Goal: Participate in discussion: Engage in conversation with other users on a specific topic

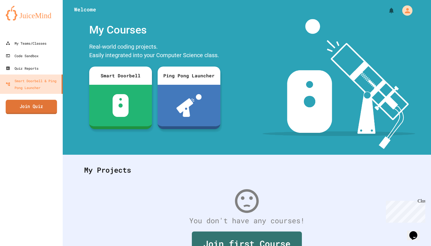
click at [40, 108] on link "Join Quiz" at bounding box center [31, 107] width 51 height 14
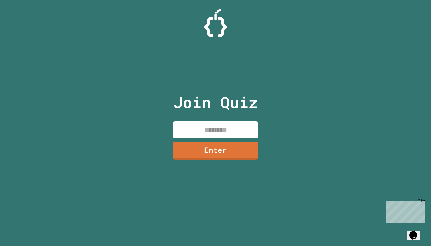
click at [187, 127] on input at bounding box center [215, 130] width 85 height 17
type input "********"
click at [232, 154] on link "Enter" at bounding box center [215, 149] width 72 height 19
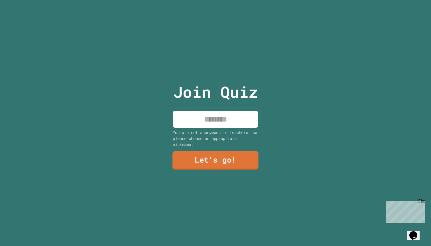
click at [226, 123] on input at bounding box center [215, 119] width 85 height 17
type input "***"
click at [244, 166] on link "Let's go!" at bounding box center [215, 160] width 81 height 19
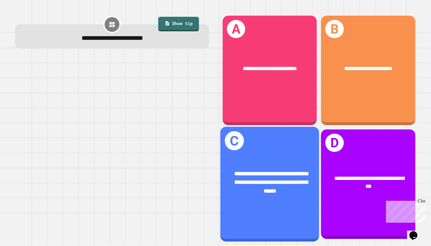
click at [274, 170] on div "**********" at bounding box center [269, 183] width 77 height 26
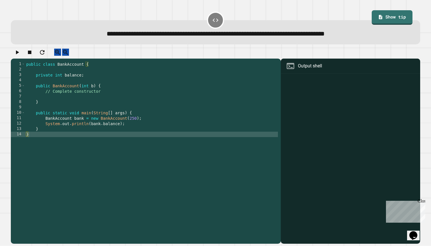
click at [77, 109] on div "public class BankAccount { private int balance ; public BankAccount ( int b ) {…" at bounding box center [151, 151] width 253 height 179
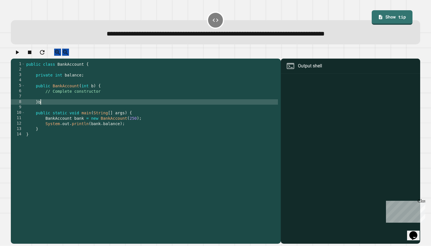
scroll to position [0, 1]
click at [103, 98] on div "public class BankAccount { private int balance ; public BankAccount ( int b ) {…" at bounding box center [151, 151] width 253 height 179
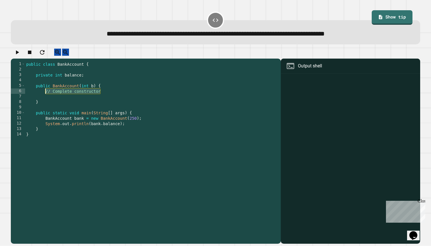
drag, startPoint x: 99, startPoint y: 98, endPoint x: 45, endPoint y: 99, distance: 54.4
click at [45, 99] on div "public class BankAccount { private int balance ; public BankAccount ( int b ) {…" at bounding box center [151, 151] width 253 height 179
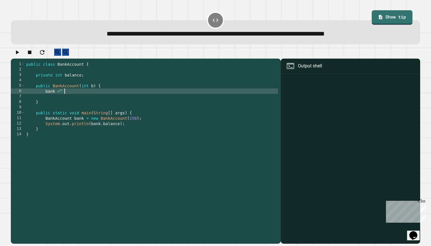
scroll to position [0, 2]
click at [23, 59] on div at bounding box center [215, 54] width 409 height 10
click at [72, 97] on div "public class BankAccount { private int balance ; public BankAccount ( int b ) {…" at bounding box center [151, 151] width 253 height 179
click at [19, 54] on icon "button" at bounding box center [17, 52] width 3 height 4
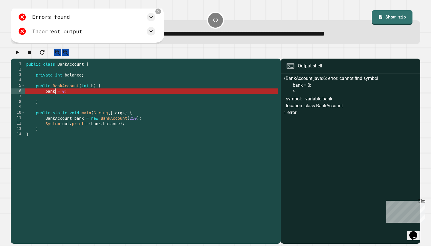
click at [54, 98] on div "public class BankAccount { private int balance ; public BankAccount ( int b ) {…" at bounding box center [151, 151] width 253 height 179
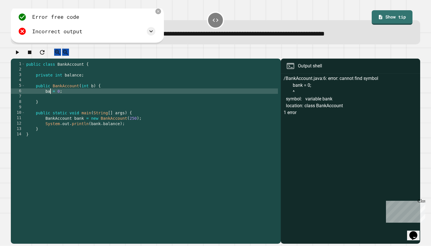
scroll to position [0, 2]
click at [15, 56] on button "button" at bounding box center [17, 52] width 7 height 7
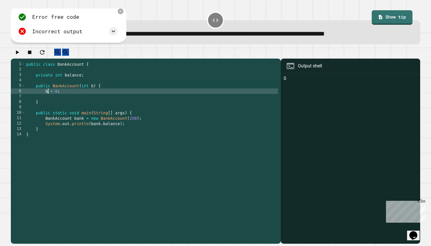
click at [47, 97] on div "public class BankAccount { private int balance ; public BankAccount ( int b ) {…" at bounding box center [151, 151] width 253 height 179
click at [72, 98] on div "public class BankAccount { private int balance ; public BankAccount ( int b ) {…" at bounding box center [151, 151] width 253 height 179
type textarea "**********"
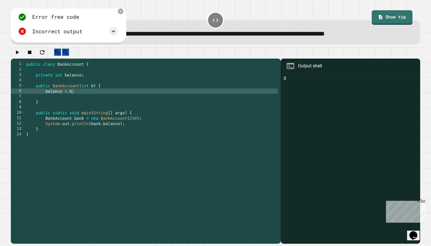
click at [20, 56] on icon "button" at bounding box center [17, 52] width 7 height 7
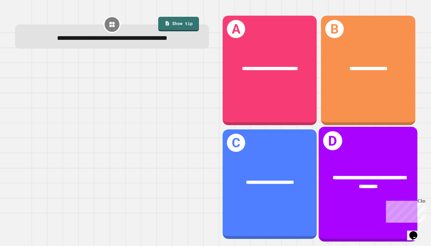
click at [349, 187] on span "**********" at bounding box center [368, 182] width 73 height 14
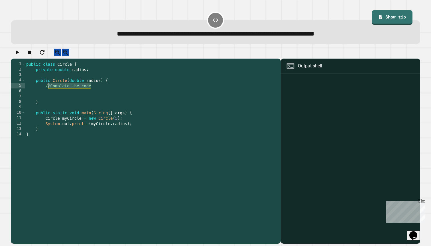
drag, startPoint x: 93, startPoint y: 94, endPoint x: 46, endPoint y: 93, distance: 46.7
click at [46, 93] on div "public class Circle { private double radius ; public Circle ( double radius ) {…" at bounding box center [151, 151] width 253 height 179
type textarea "*"
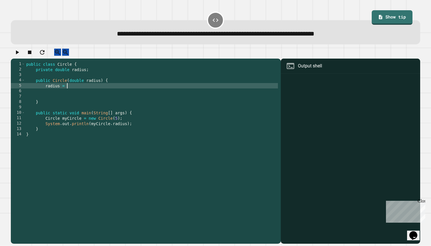
scroll to position [0, 3]
type textarea "*"
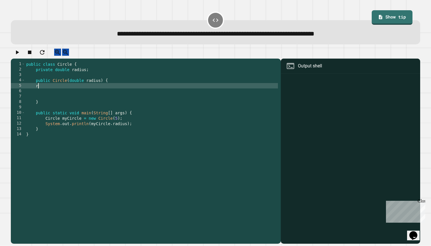
scroll to position [0, 0]
type textarea "*"
click at [20, 51] on button "button" at bounding box center [17, 52] width 7 height 7
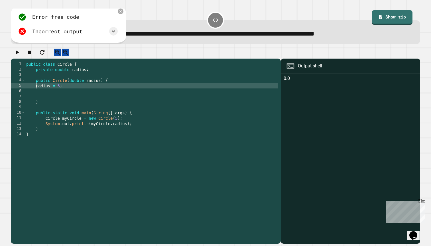
click at [36, 94] on div "public class Circle { private double radius ; public Circle ( double radius ) {…" at bounding box center [151, 151] width 253 height 179
type textarea "**********"
click at [20, 56] on button "button" at bounding box center [17, 52] width 7 height 7
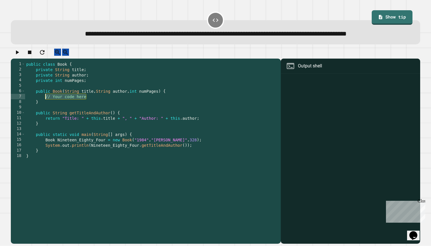
drag, startPoint x: 87, startPoint y: 115, endPoint x: 46, endPoint y: 114, distance: 40.5
click at [46, 114] on div "public class Book { private String title ; private String author ; private int …" at bounding box center [151, 146] width 253 height 168
type textarea "**********"
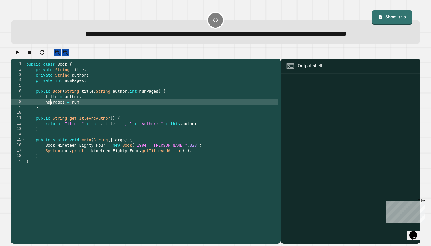
click at [50, 120] on div "public class Book { private String title ; private String author ; private int …" at bounding box center [151, 146] width 253 height 168
click at [72, 121] on div "public class Book { private String title ; private String author ; private int …" at bounding box center [151, 146] width 253 height 168
click at [94, 120] on div "public class Book { private String title ; private String author ; private int …" at bounding box center [151, 146] width 253 height 168
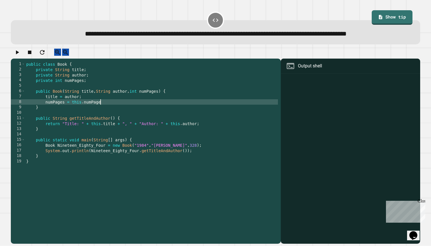
scroll to position [0, 5]
click at [17, 56] on icon "button" at bounding box center [17, 52] width 7 height 7
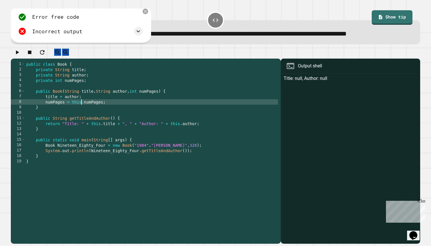
click at [82, 120] on div "public class Book { private String title ; private String author ; private int …" at bounding box center [151, 146] width 253 height 168
click at [46, 120] on div "public class Book { private String title ; private String author ; private int …" at bounding box center [151, 146] width 253 height 168
click at [17, 56] on button "button" at bounding box center [17, 52] width 7 height 7
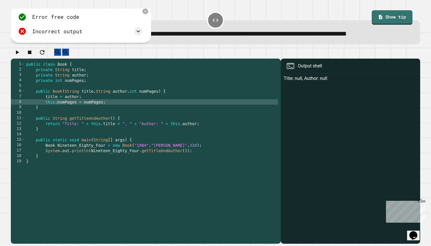
click at [45, 113] on div "public class Book { private String title ; private String author ; private int …" at bounding box center [151, 146] width 253 height 168
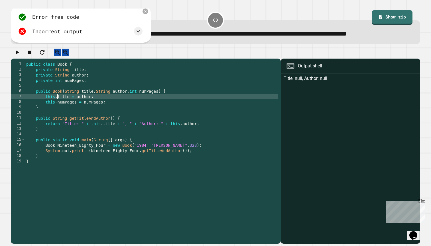
click at [16, 56] on icon "button" at bounding box center [17, 52] width 7 height 7
click at [101, 114] on div "public class Book { private String title ; private String author ; private int …" at bounding box center [151, 146] width 253 height 168
click at [88, 115] on div "public class Book { private String title ; private String author ; private int …" at bounding box center [151, 146] width 253 height 168
type textarea "**********"
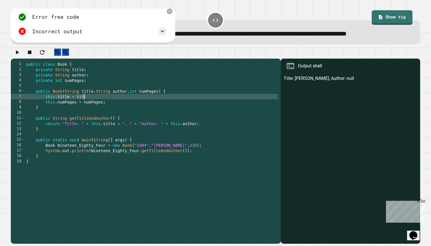
scroll to position [0, 4]
click at [95, 115] on div "public class Book { private String title ; private String author ; private int …" at bounding box center [151, 146] width 253 height 168
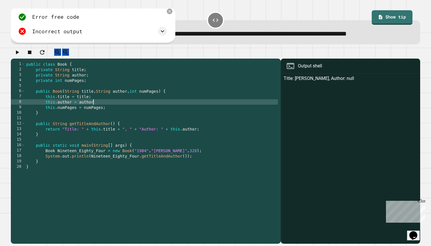
scroll to position [0, 5]
type textarea "**********"
click at [21, 56] on icon "button" at bounding box center [17, 52] width 7 height 7
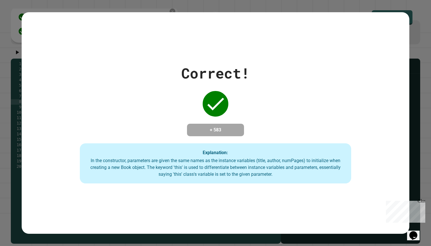
click at [415, 232] on icon "Chat widget" at bounding box center [413, 236] width 8 height 9
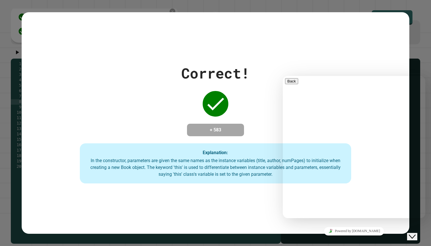
click at [415, 234] on icon "Close Chat This icon closes the chat window." at bounding box center [412, 237] width 7 height 7
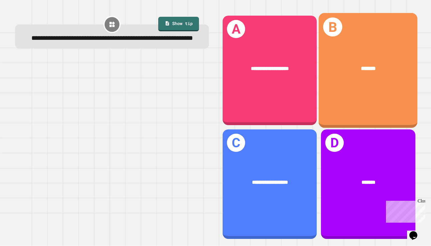
click at [341, 81] on div "*******" at bounding box center [368, 69] width 99 height 30
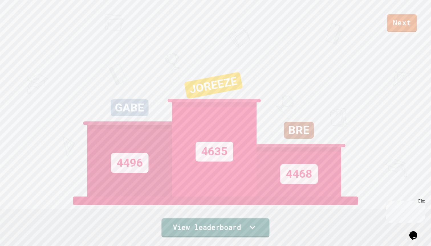
click at [202, 226] on link "View leaderboard" at bounding box center [215, 228] width 108 height 19
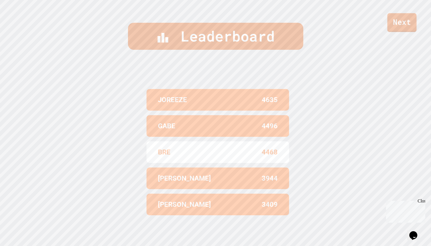
click at [410, 17] on link "Next" at bounding box center [401, 22] width 29 height 19
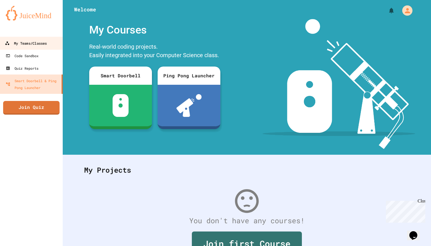
click at [32, 47] on link "My Teams/Classes" at bounding box center [31, 43] width 65 height 13
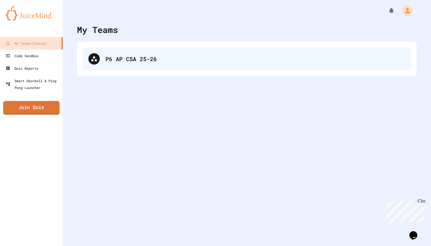
click at [114, 59] on div "P6 AP CSA 25-26" at bounding box center [255, 59] width 300 height 9
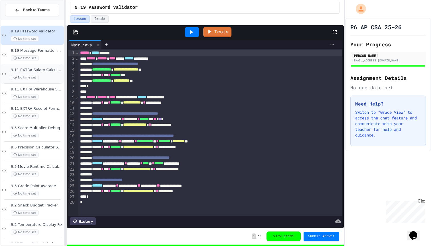
click at [50, 65] on div "9.11 EXTRA Salary Calculator Fixer No time set" at bounding box center [32, 73] width 63 height 19
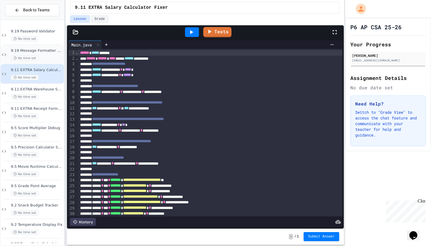
click at [50, 57] on div "No time set" at bounding box center [37, 58] width 52 height 5
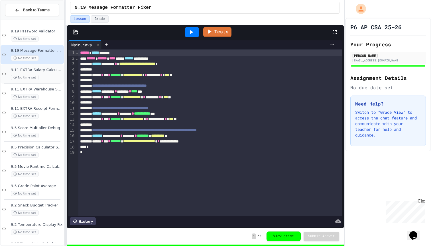
click at [49, 69] on span "9.11 EXTRA Salary Calculator Fixer" at bounding box center [37, 70] width 52 height 5
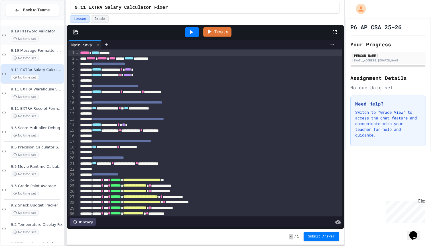
click at [56, 34] on div "9.19 Password Validator No time set" at bounding box center [37, 35] width 52 height 13
